Goal: Navigation & Orientation: Find specific page/section

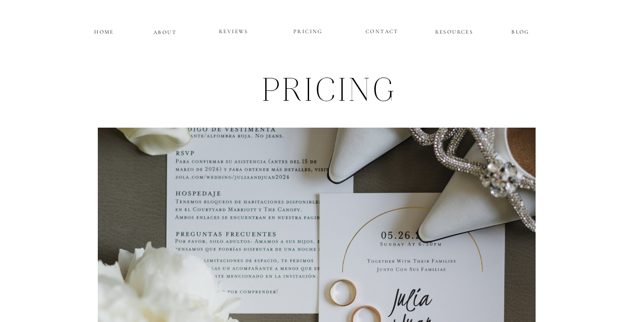
click at [518, 32] on p "BLOG" at bounding box center [520, 31] width 41 height 8
click at [454, 29] on p "RESOURCES" at bounding box center [454, 31] width 41 height 8
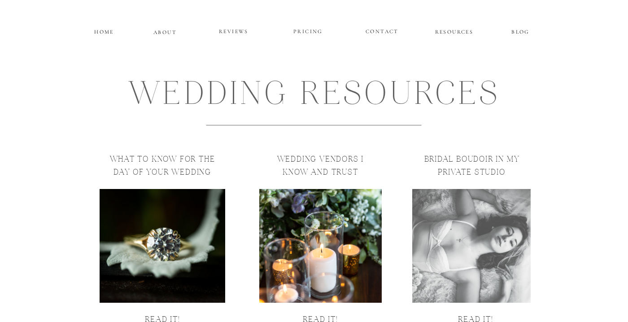
click at [220, 28] on p "REVIEWS" at bounding box center [234, 31] width 54 height 11
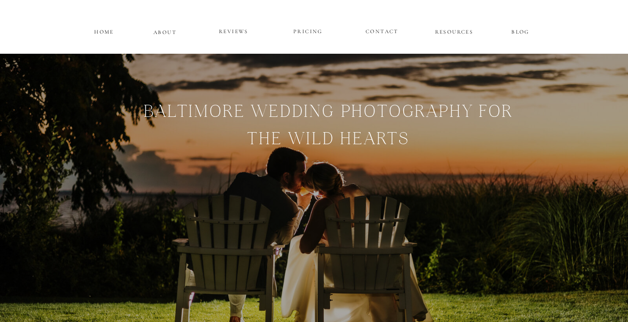
click at [305, 31] on p "PRICING" at bounding box center [308, 31] width 54 height 11
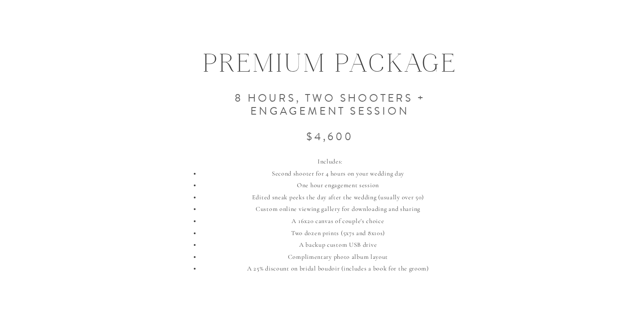
scroll to position [786, 0]
